Goal: Task Accomplishment & Management: Complete application form

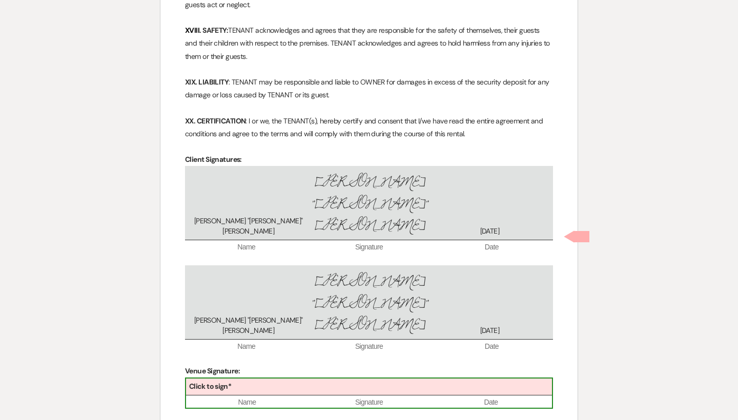
click at [407, 379] on div "Click to sign*" at bounding box center [369, 387] width 366 height 17
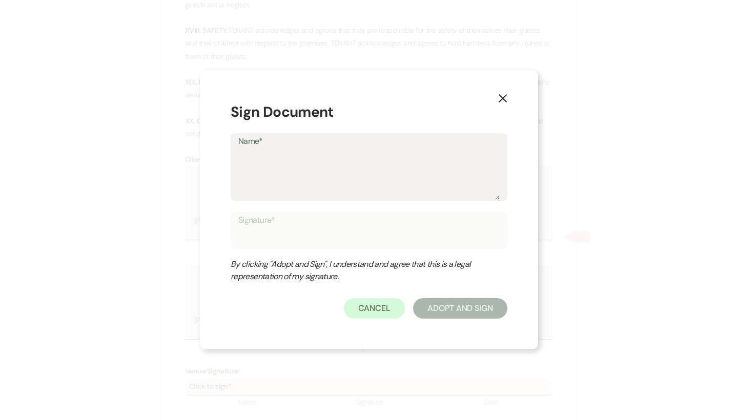
type textarea "T"
type input "T"
type textarea "Tr"
type input "Tr"
type textarea "Tra"
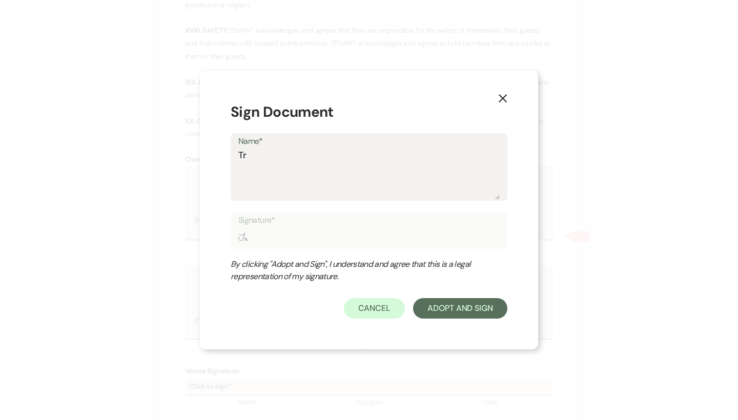
type input "Tra"
type textarea "Trav"
type input "Trav"
type textarea "Travi"
type input "Travi"
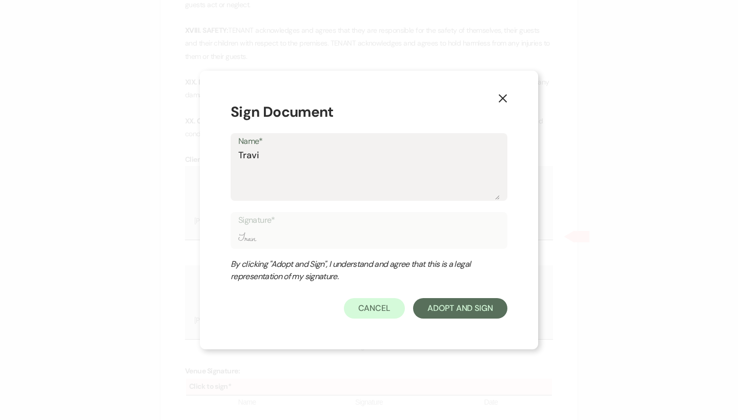
type textarea "[PERSON_NAME]"
type input "[PERSON_NAME]"
type textarea "[PERSON_NAME]"
type input "[PERSON_NAME]"
type textarea "[PERSON_NAME]"
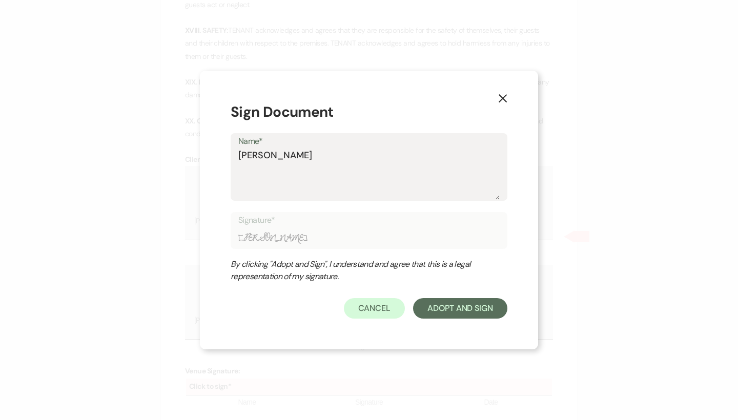
type input "[PERSON_NAME]"
type textarea "[PERSON_NAME]"
type input "[PERSON_NAME]"
type textarea "[PERSON_NAME]"
type input "[PERSON_NAME]"
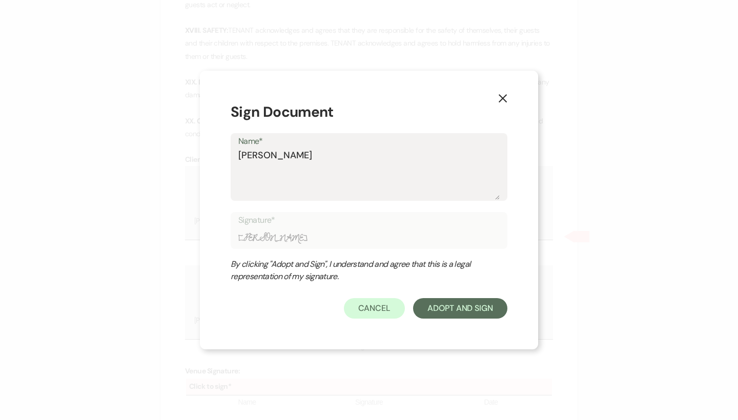
type textarea "[PERSON_NAME]"
type input "[PERSON_NAME]"
type textarea "[PERSON_NAME]"
type input "[PERSON_NAME]"
type textarea "[PERSON_NAME]"
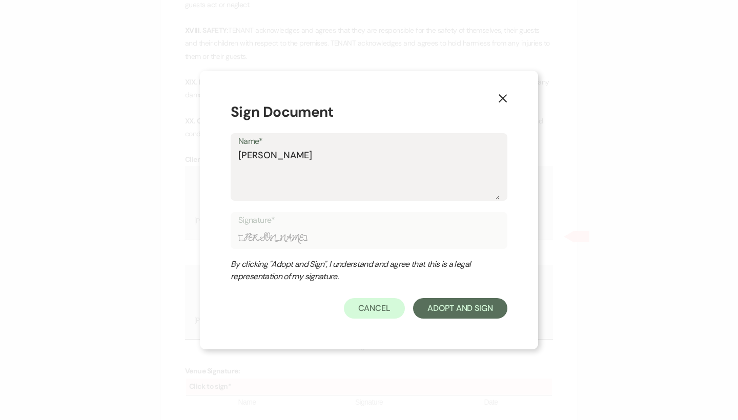
type input "[PERSON_NAME]"
type textarea "[PERSON_NAME]"
type input "[PERSON_NAME]"
type textarea "[PERSON_NAME]"
click at [486, 322] on div "X Sign Document Name* [PERSON_NAME] Signature* [PERSON_NAME] By clicking "Adopt…" at bounding box center [369, 210] width 338 height 279
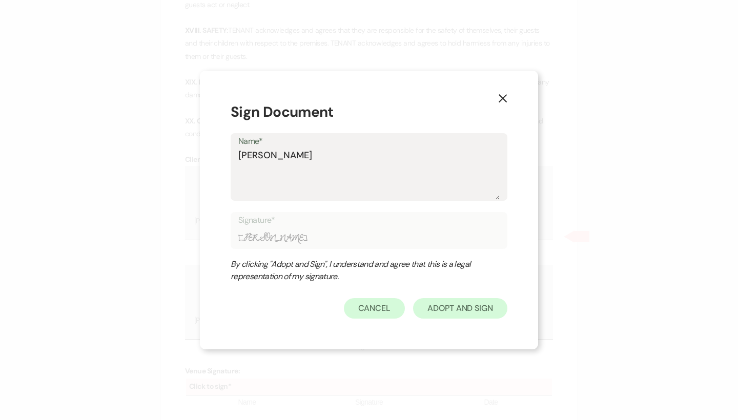
click at [483, 316] on button "Adopt And Sign" at bounding box center [460, 308] width 94 height 20
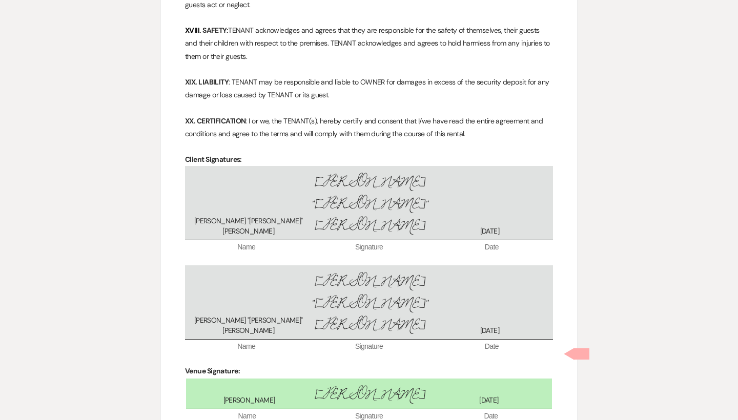
scroll to position [2500, 0]
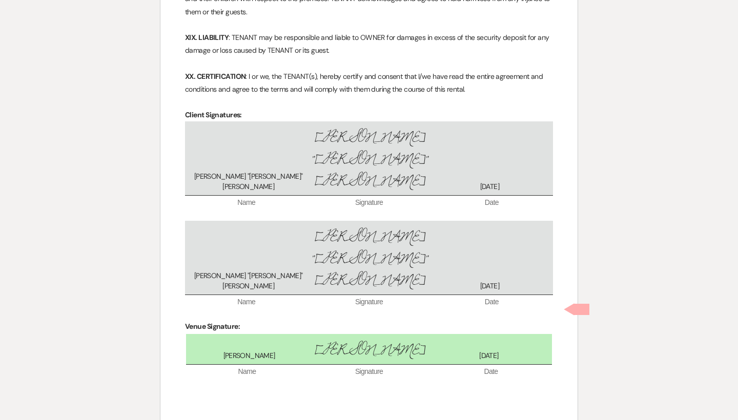
checkbox input "true"
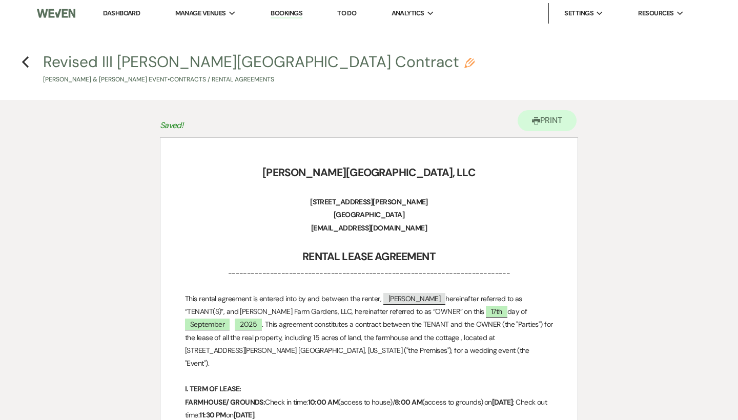
scroll to position [0, 0]
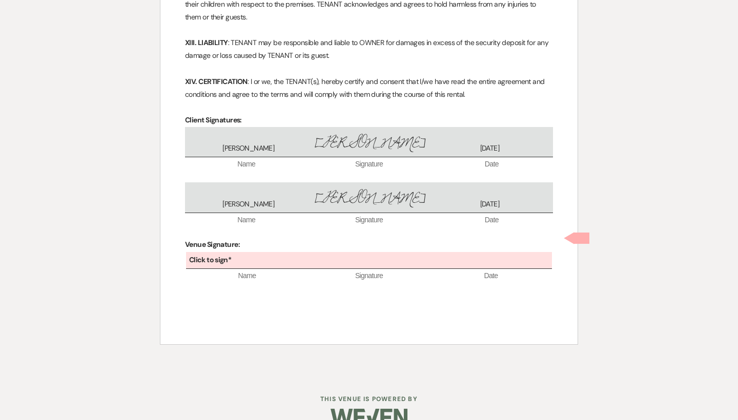
scroll to position [2129, 0]
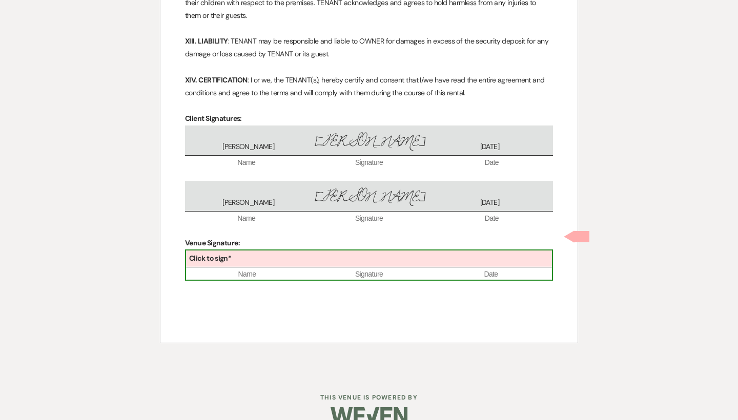
click at [375, 251] on div "Click to sign*" at bounding box center [369, 259] width 366 height 17
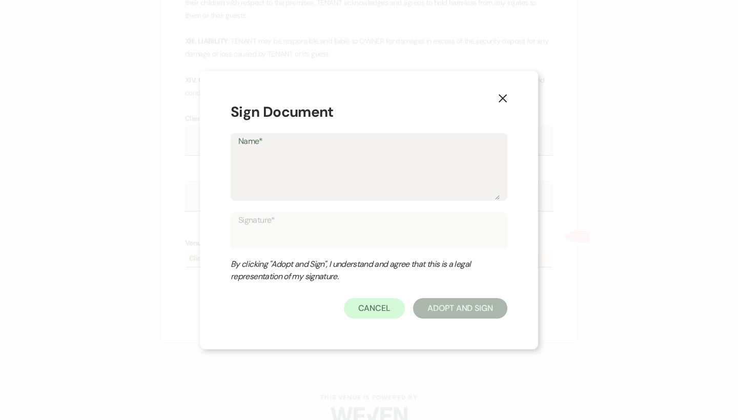
type textarea "T"
type input "T"
type textarea "Tr"
type input "Tr"
type textarea "Tra"
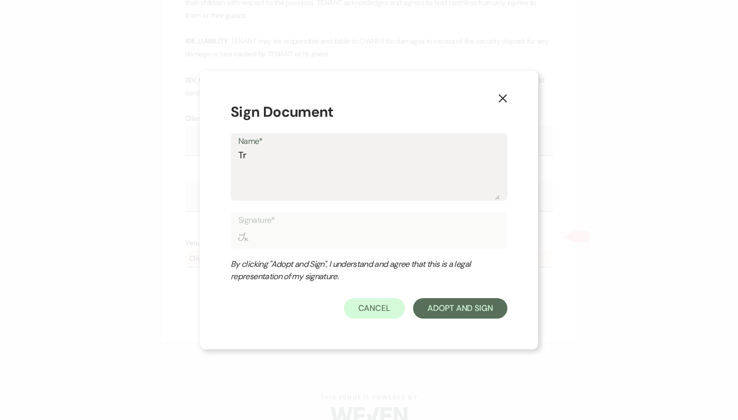
type input "Tra"
type textarea "Trav"
type input "Trav"
type textarea "Travi"
type input "Travi"
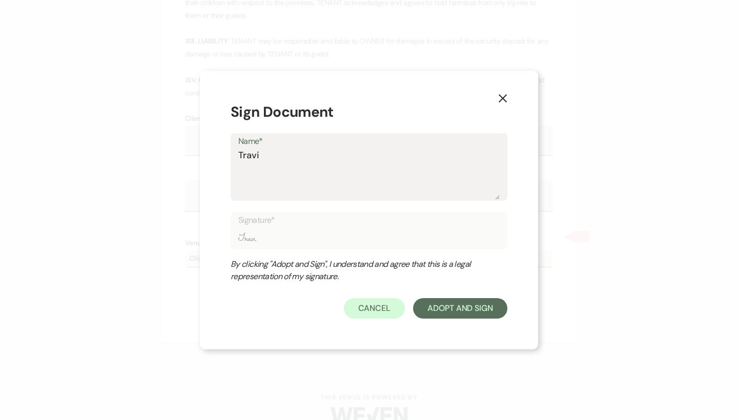
type textarea "[PERSON_NAME]"
type input "[PERSON_NAME]"
type textarea "[PERSON_NAME]"
type input "[PERSON_NAME]"
type textarea "Travis w"
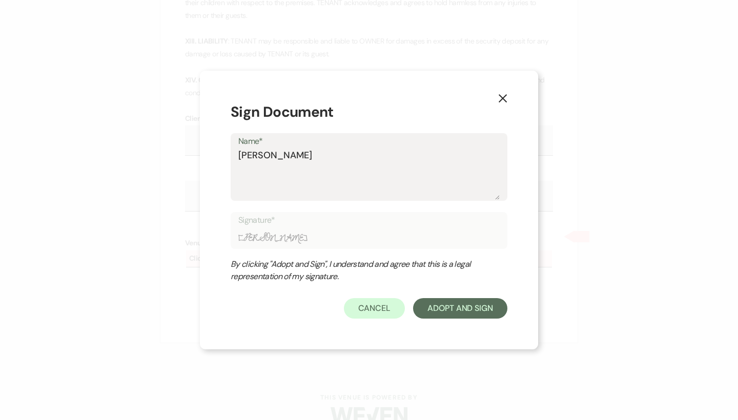
type input "Travis w"
type textarea "[PERSON_NAME]"
type input "[PERSON_NAME]"
type textarea "[PERSON_NAME]"
type input "[PERSON_NAME]"
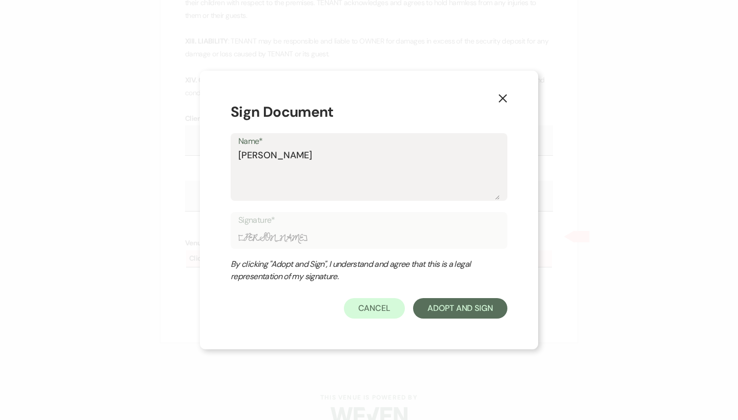
type textarea "[PERSON_NAME]"
type input "[PERSON_NAME]"
type textarea "[PERSON_NAME]"
type input "[PERSON_NAME]"
type textarea "[PERSON_NAME]"
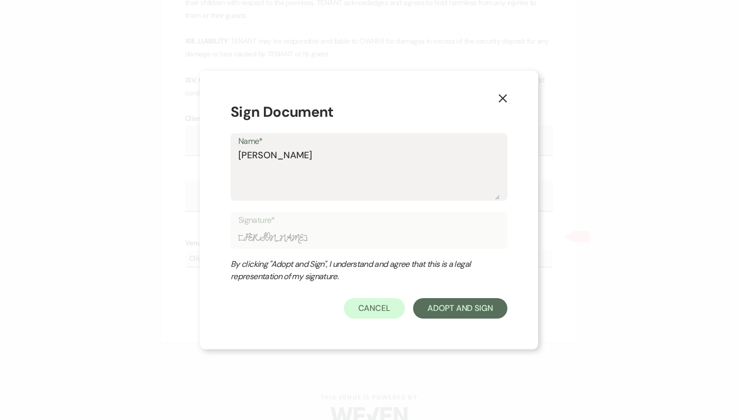
type input "[PERSON_NAME]"
type textarea "[PERSON_NAME]"
type input "[PERSON_NAME]"
type textarea "[PERSON_NAME]"
type input "[PERSON_NAME]"
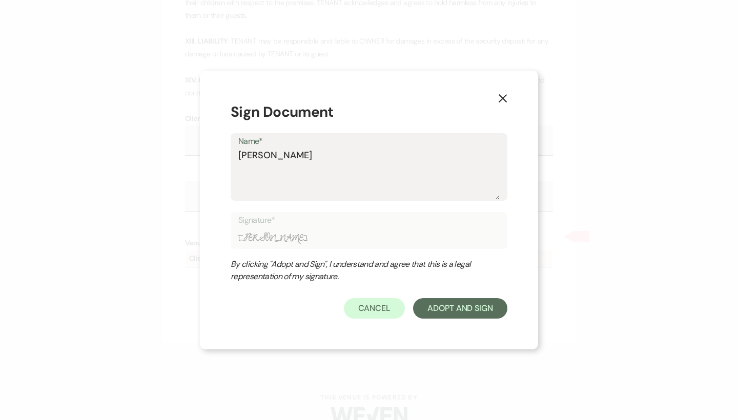
type textarea "[PERSON_NAME]"
type input "[PERSON_NAME]"
type textarea "[PERSON_NAME]"
click at [451, 296] on form "Sign Document Name* Travis Winkley Signature* Travis Winkley By clicking "Adopt…" at bounding box center [369, 210] width 277 height 218
click at [451, 301] on button "Adopt And Sign" at bounding box center [460, 308] width 94 height 20
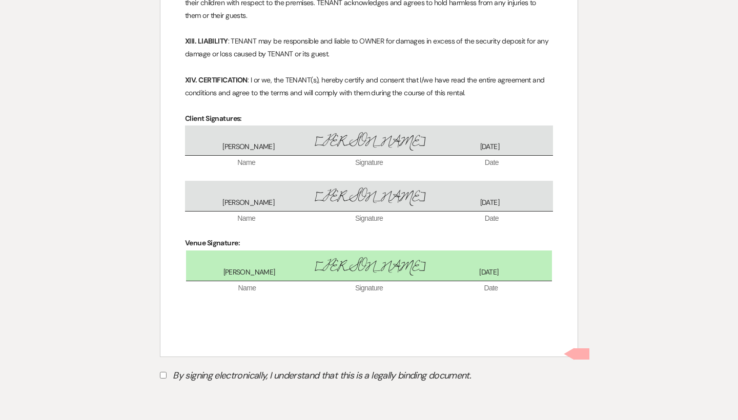
scroll to position [2173, 0]
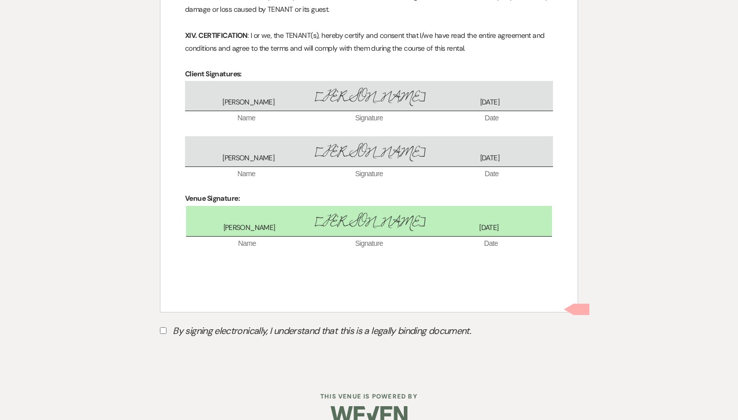
click at [165, 327] on input "By signing electronically, I understand that this is a legally binding document." at bounding box center [163, 330] width 7 height 7
checkbox input "true"
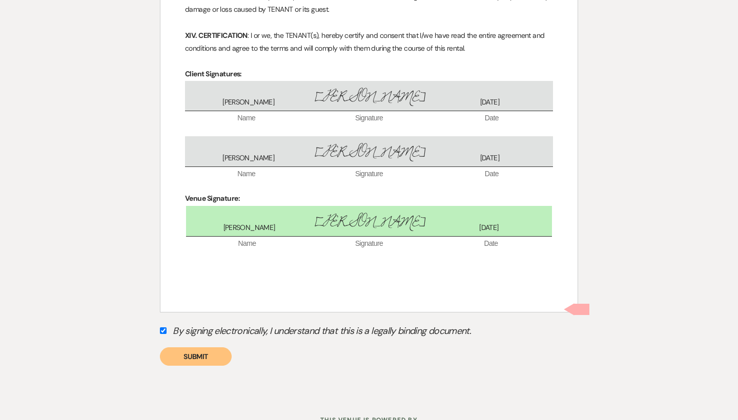
click at [180, 347] on button "Submit" at bounding box center [196, 356] width 72 height 18
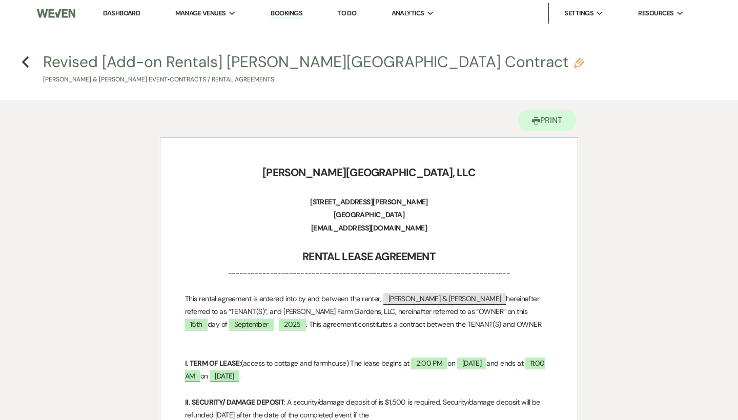
scroll to position [0, 0]
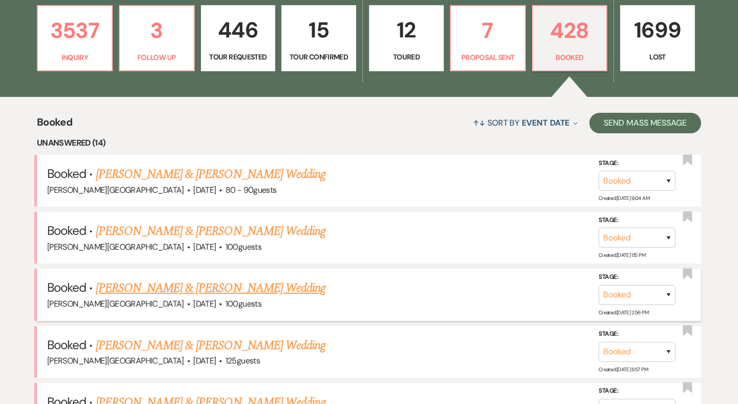
scroll to position [336, 0]
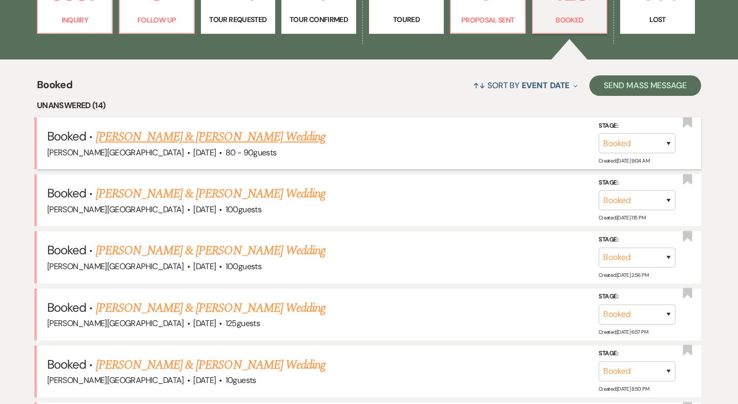
click at [213, 136] on link "Nicholas Wheeler & Lian Joerss's Wedding" at bounding box center [211, 137] width 230 height 18
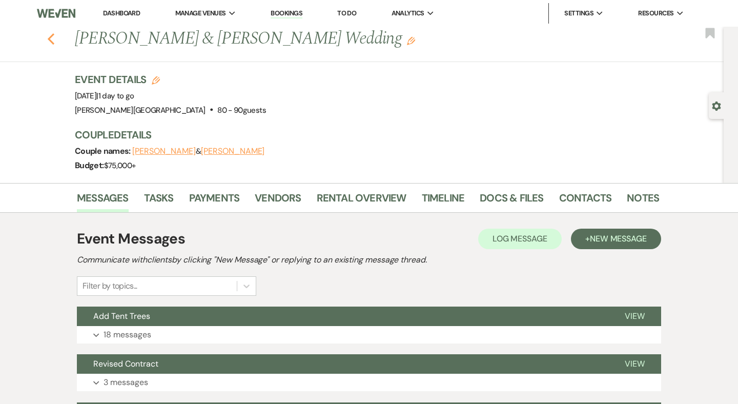
click at [51, 37] on use "button" at bounding box center [51, 38] width 7 height 11
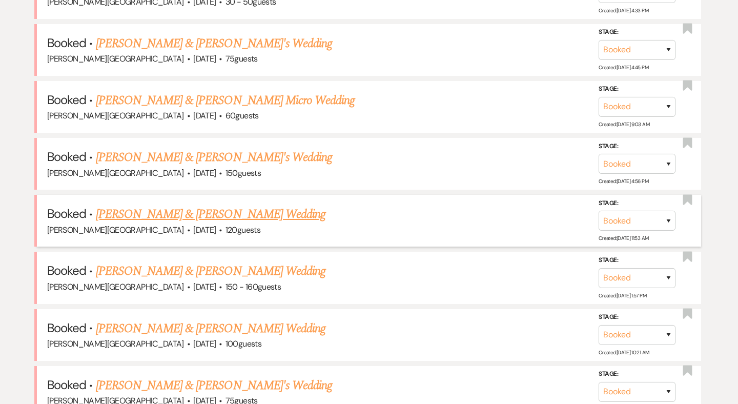
scroll to position [589, 0]
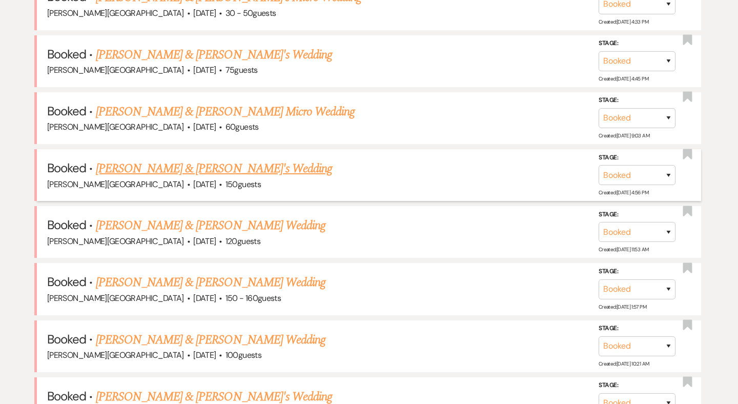
click at [200, 161] on link "Kyle Crandall & Alison's Wedding" at bounding box center [214, 168] width 237 height 18
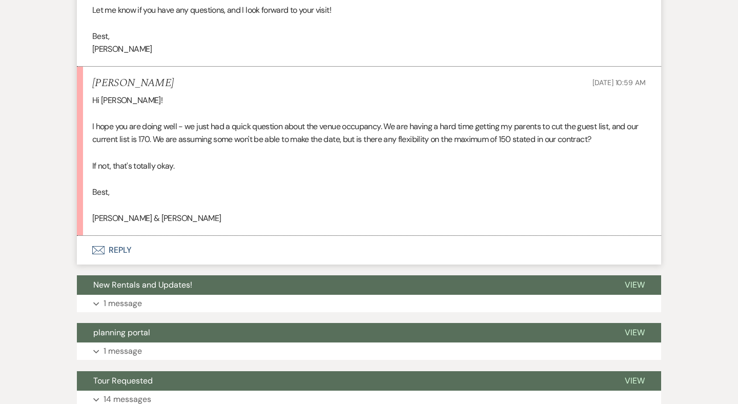
scroll to position [484, 0]
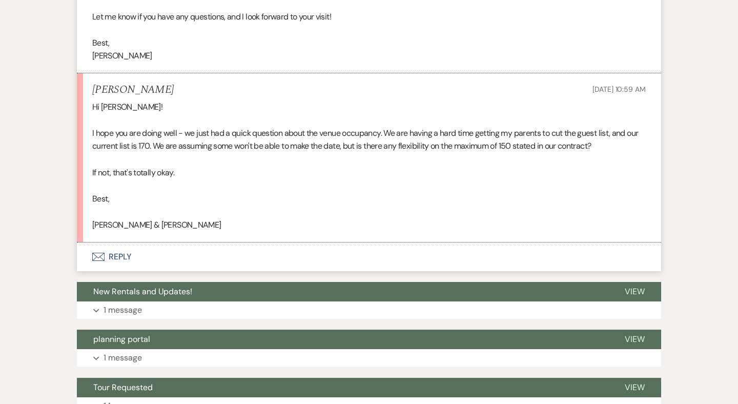
click at [118, 248] on button "Envelope Reply" at bounding box center [369, 256] width 584 height 29
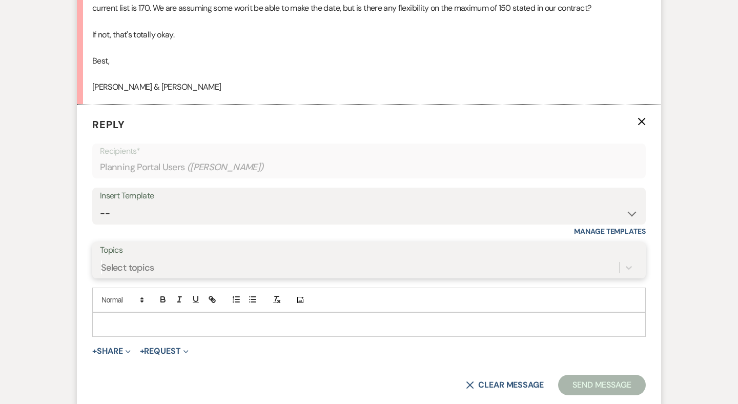
click at [113, 256] on form "Reply X Recipients* Planning Portal Users ( Alison ) Insert Template -- Weven P…" at bounding box center [369, 256] width 584 height 303
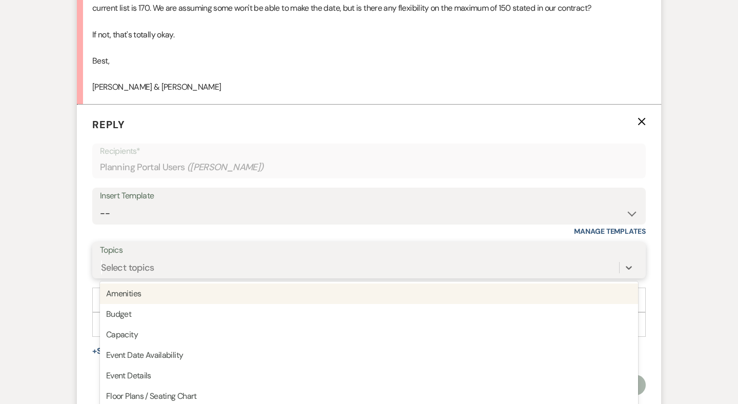
scroll to position [647, 0]
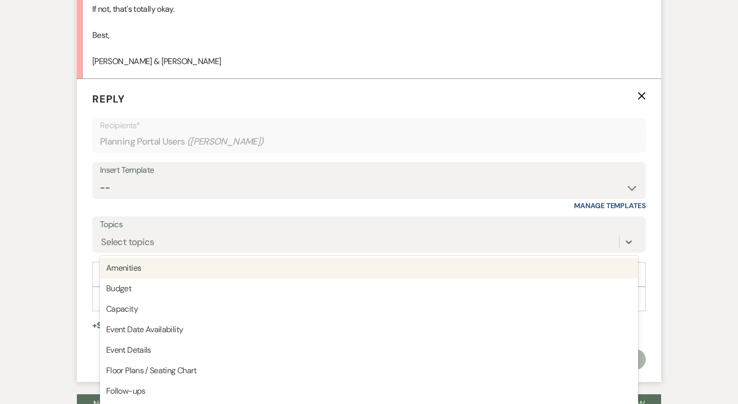
click at [51, 226] on div "Messages Tasks Payments Vendors Rental Overview Timeline Docs & Files Contacts …" at bounding box center [369, 39] width 738 height 1006
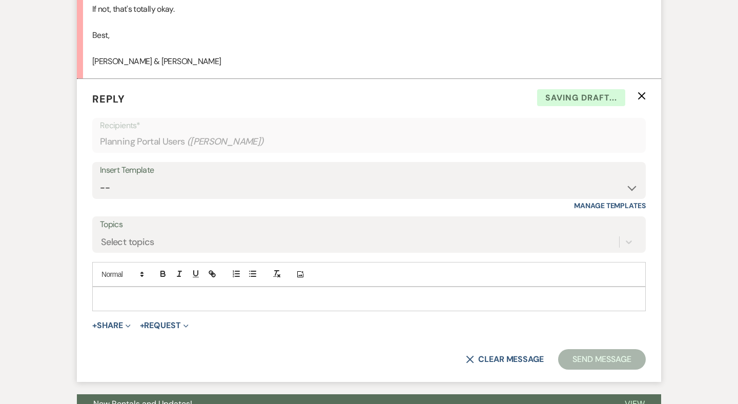
click at [113, 293] on p at bounding box center [368, 298] width 537 height 11
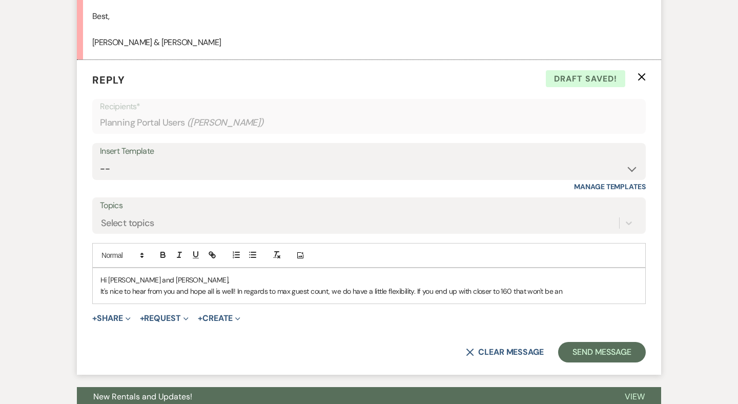
scroll to position [734, 0]
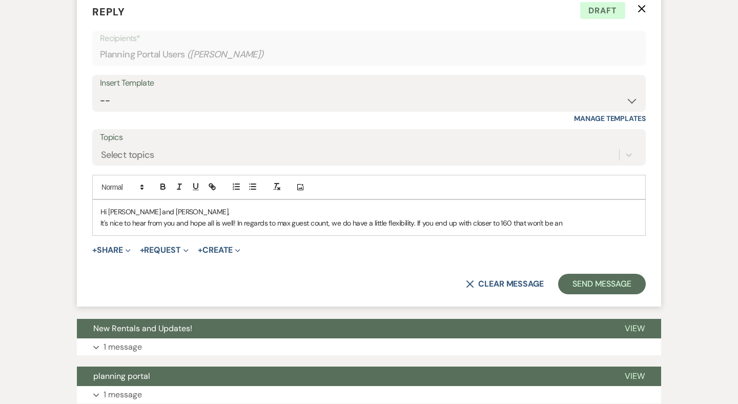
drag, startPoint x: 562, startPoint y: 214, endPoint x: 475, endPoint y: 214, distance: 87.1
click at [475, 217] on p "It's nice to hear from you and hope all is well! In regards to max guest count,…" at bounding box center [368, 222] width 537 height 11
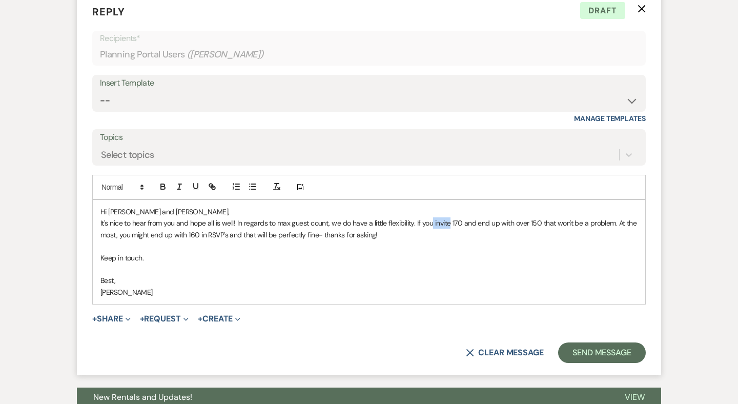
drag, startPoint x: 449, startPoint y: 212, endPoint x: 431, endPoint y: 211, distance: 18.5
click at [431, 217] on p "It's nice to hear from you and hope all is well! In regards to max guest count,…" at bounding box center [368, 228] width 537 height 23
click at [568, 217] on p "It's nice to hear from you and hope all is well! In regards to max guest count,…" at bounding box center [368, 228] width 537 height 23
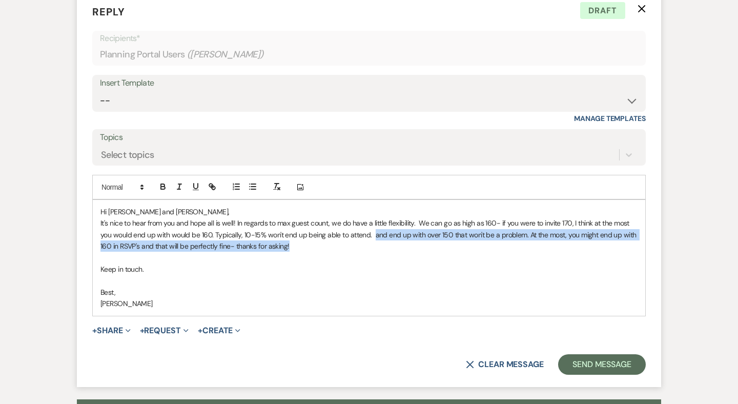
drag, startPoint x: 384, startPoint y: 235, endPoint x: 372, endPoint y: 226, distance: 15.0
click at [372, 226] on p "It's nice to hear from you and hope all is well! In regards to max guest count,…" at bounding box center [368, 234] width 537 height 34
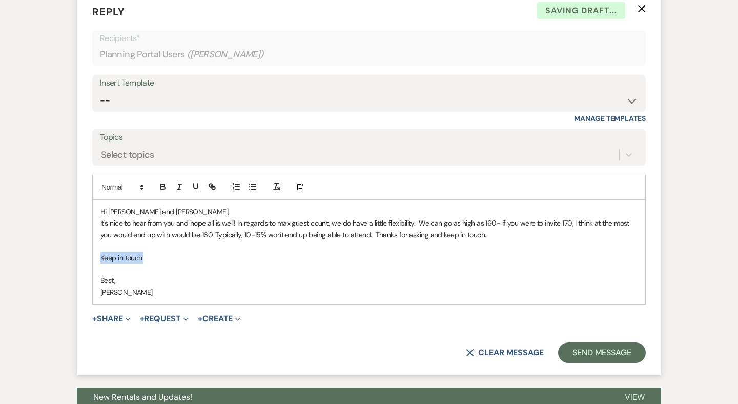
drag, startPoint x: 153, startPoint y: 246, endPoint x: 41, endPoint y: 246, distance: 111.7
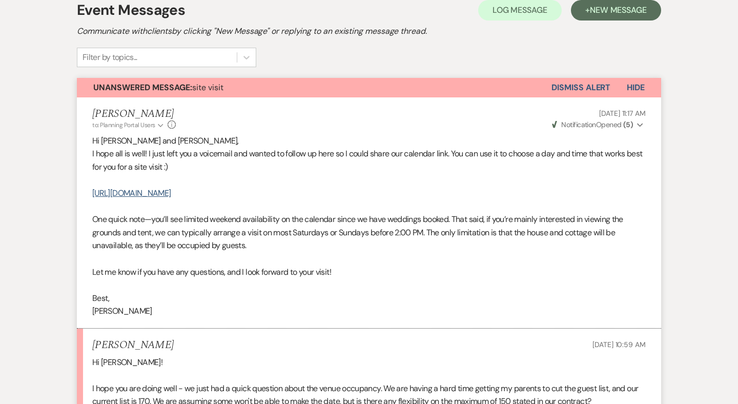
scroll to position [736, 0]
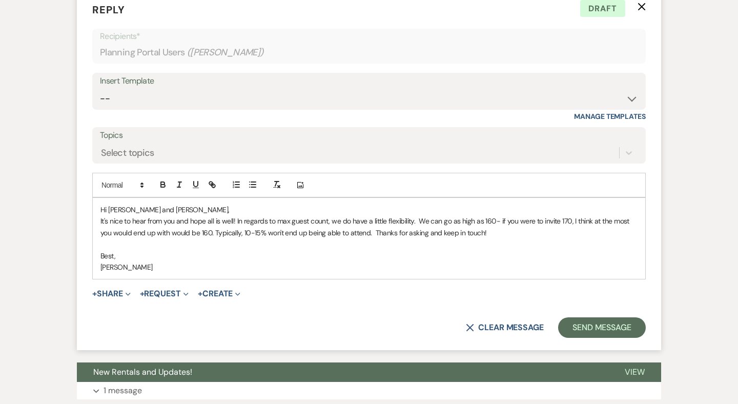
click at [497, 215] on p "It's nice to hear from you and hope all is well! In regards to max guest count,…" at bounding box center [368, 226] width 537 height 23
click at [501, 215] on p "It's nice to hear from you and hope all is well! In regards to max guest count,…" at bounding box center [368, 226] width 537 height 23
drag, startPoint x: 188, startPoint y: 220, endPoint x: 98, endPoint y: 221, distance: 90.2
click at [98, 221] on div "Hi Alison and Kyle, It's nice to hear from you and hope all is well! In regards…" at bounding box center [369, 238] width 552 height 81
click at [161, 220] on p "It's nice to hear from you and hope all is well! In regards to max guest count,…" at bounding box center [368, 226] width 537 height 23
